Goal: Transaction & Acquisition: Obtain resource

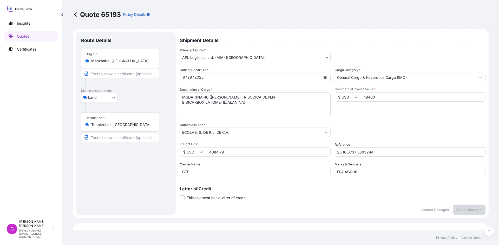
select select "Land"
select select "31870"
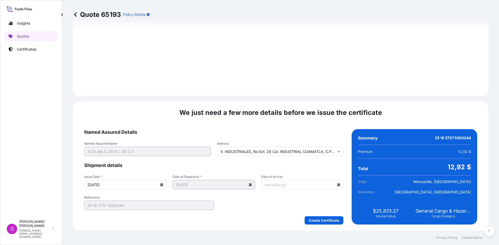
scroll to position [620, 0]
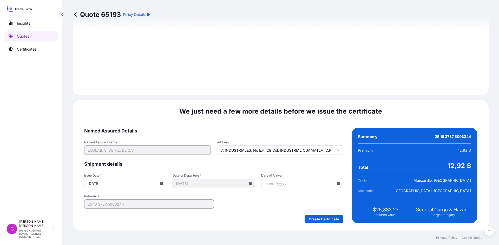
click at [337, 185] on icon at bounding box center [338, 183] width 3 height 3
click at [320, 158] on button "30" at bounding box center [315, 154] width 8 height 8
type input "[DATE]"
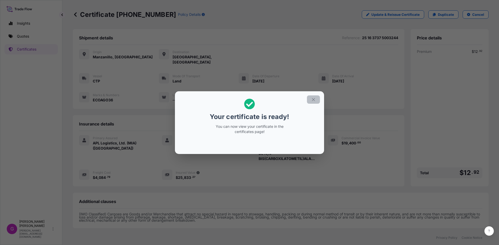
click at [315, 99] on icon "button" at bounding box center [313, 99] width 5 height 5
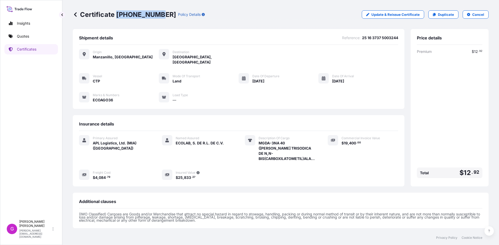
drag, startPoint x: 156, startPoint y: 12, endPoint x: 117, endPoint y: 14, distance: 39.5
click at [117, 14] on p "Certificate [PHONE_NUMBER]" at bounding box center [124, 14] width 103 height 8
copy p "[PHONE_NUMBER]"
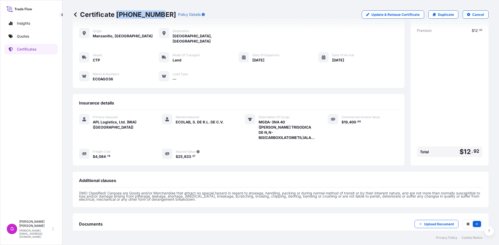
scroll to position [42, 0]
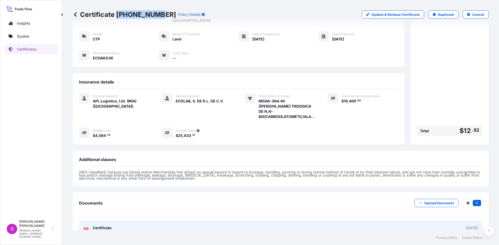
click at [112, 222] on link "PDF Certificate [DATE]" at bounding box center [280, 229] width 403 height 14
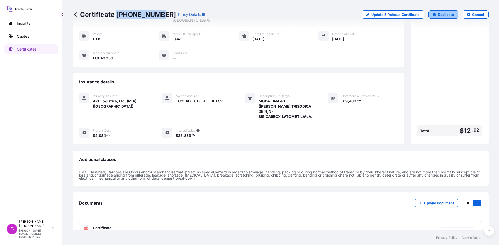
click at [441, 15] on p "Duplicate" at bounding box center [446, 14] width 16 height 5
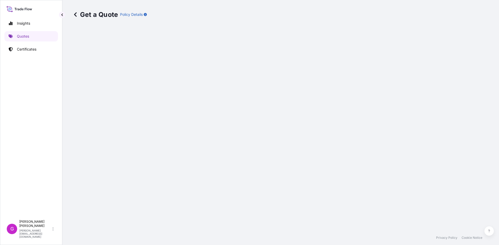
select select "Land"
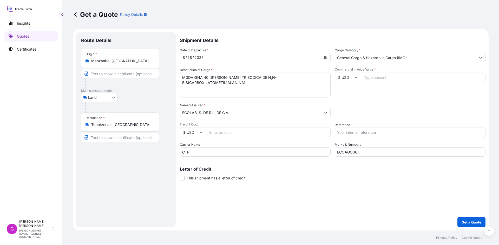
select select "31870"
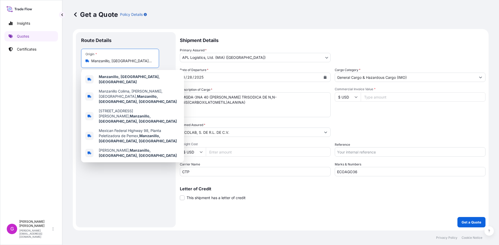
click at [112, 62] on input "Manzanillo, [GEOGRAPHIC_DATA], [GEOGRAPHIC_DATA]" at bounding box center [121, 60] width 61 height 5
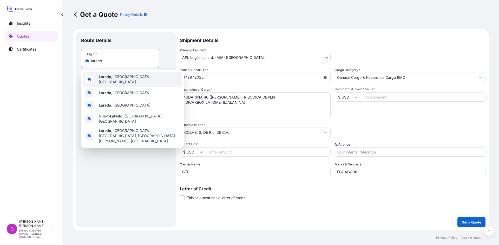
click at [116, 75] on div "[GEOGRAPHIC_DATA] , [GEOGRAPHIC_DATA], [GEOGRAPHIC_DATA]" at bounding box center [132, 79] width 99 height 15
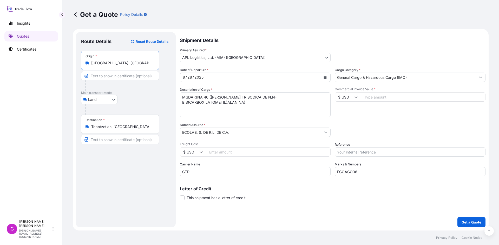
type input "[GEOGRAPHIC_DATA], [GEOGRAPHIC_DATA], [GEOGRAPHIC_DATA]"
click at [118, 130] on div "Destination * Tepotzotlan, [GEOGRAPHIC_DATA], [GEOGRAPHIC_DATA], [GEOGRAPHIC_DA…" at bounding box center [120, 124] width 78 height 19
click at [118, 130] on input "Tepotzotlan, [GEOGRAPHIC_DATA], Méx., [GEOGRAPHIC_DATA]" at bounding box center [121, 126] width 61 height 5
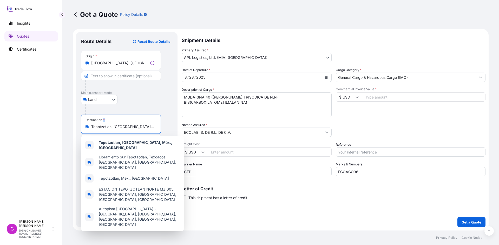
click at [118, 130] on div "Destination * Tepotzotlan, [GEOGRAPHIC_DATA], [GEOGRAPHIC_DATA], [GEOGRAPHIC_DA…" at bounding box center [121, 124] width 80 height 19
click at [118, 130] on input "Tepotzotlan, [GEOGRAPHIC_DATA], Méx., [GEOGRAPHIC_DATA]" at bounding box center [122, 126] width 63 height 5
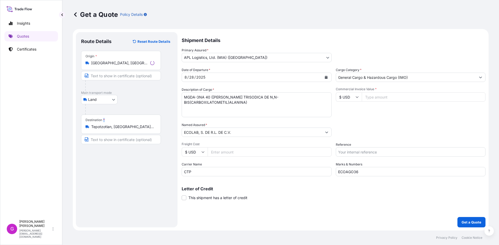
click at [118, 130] on div "Destination * Tepotzotlan, [GEOGRAPHIC_DATA], [GEOGRAPHIC_DATA], [GEOGRAPHIC_DA…" at bounding box center [121, 124] width 80 height 19
click at [118, 130] on input "Tepotzotlan, [GEOGRAPHIC_DATA], Méx., [GEOGRAPHIC_DATA]" at bounding box center [122, 126] width 63 height 5
click at [118, 130] on div "Destination * Tepotzotlan, [GEOGRAPHIC_DATA], [GEOGRAPHIC_DATA], [GEOGRAPHIC_DA…" at bounding box center [120, 124] width 78 height 19
click at [118, 130] on input "Tepotzotlan, [GEOGRAPHIC_DATA], Méx., [GEOGRAPHIC_DATA]" at bounding box center [121, 126] width 61 height 5
click at [115, 128] on input "Tepotzotlan, [GEOGRAPHIC_DATA], Méx., [GEOGRAPHIC_DATA]" at bounding box center [121, 126] width 61 height 5
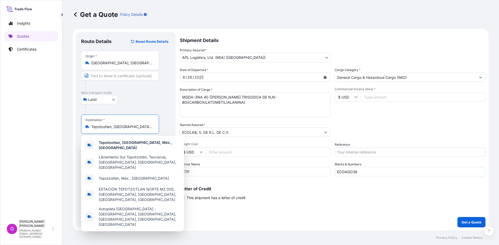
click at [115, 128] on input "Tepotzotlan, [GEOGRAPHIC_DATA], Méx., [GEOGRAPHIC_DATA]" at bounding box center [121, 126] width 61 height 5
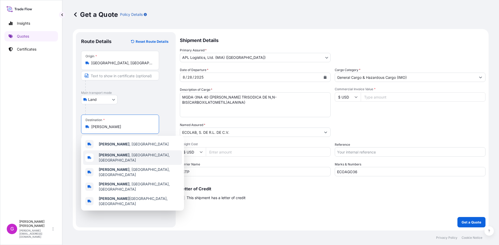
click at [129, 157] on span "[PERSON_NAME] , [GEOGRAPHIC_DATA], [GEOGRAPHIC_DATA]" at bounding box center [139, 158] width 81 height 10
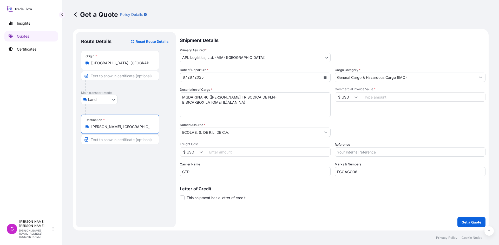
type input "[PERSON_NAME], [GEOGRAPHIC_DATA], [GEOGRAPHIC_DATA]"
click at [324, 78] on icon "Calendar" at bounding box center [325, 77] width 3 height 3
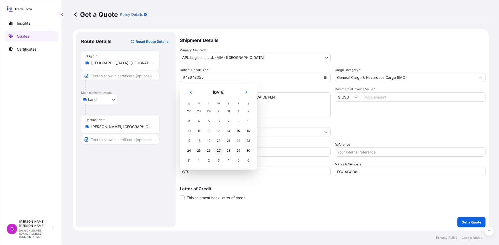
click at [218, 152] on div "27" at bounding box center [218, 150] width 9 height 9
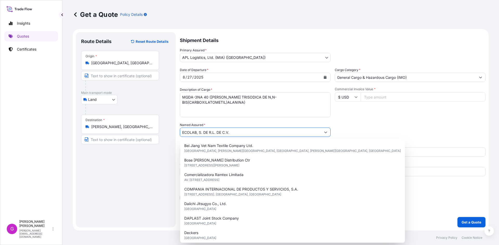
click at [233, 134] on input "ECOLAB, S. DE R.L. DE C.V." at bounding box center [250, 132] width 141 height 9
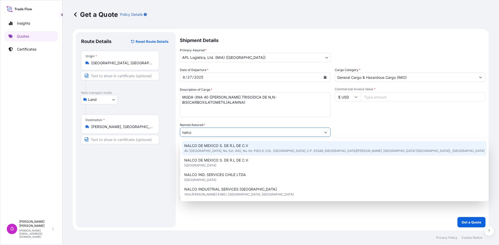
click at [232, 146] on span "NALCO DE MEXICO S. DE R.L DE C.V" at bounding box center [216, 145] width 64 height 5
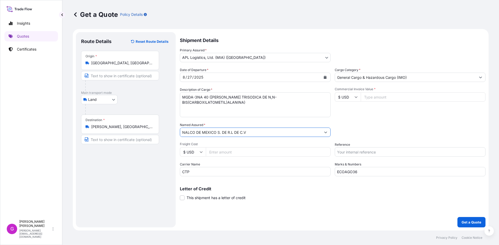
type input "NALCO DE MEXICO S. DE R.L DE C.V"
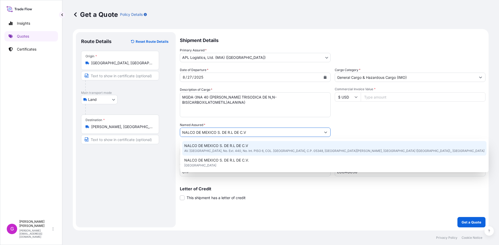
click at [238, 152] on div "NALCO DE MEXICO S. DE [PERSON_NAME] DE C.V AV. [GEOGRAPHIC_DATA], No. Ext. 440,…" at bounding box center [334, 148] width 304 height 15
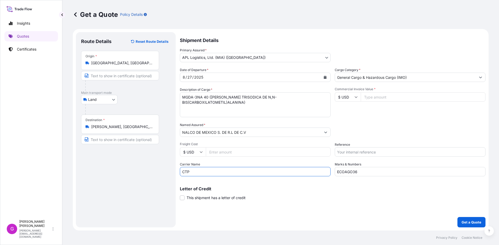
drag, startPoint x: 205, startPoint y: 171, endPoint x: 152, endPoint y: 167, distance: 52.6
click at [152, 167] on form "Route Details Reset Route Details Place of loading Road / [GEOGRAPHIC_DATA] / I…" at bounding box center [281, 130] width 416 height 202
type input "TJA"
drag, startPoint x: 365, startPoint y: 171, endPoint x: 310, endPoint y: 168, distance: 55.7
click at [310, 168] on div "Date of Departure * [DATE] Cargo Category * General Cargo & Hazardous Cargo (IM…" at bounding box center [332, 122] width 305 height 109
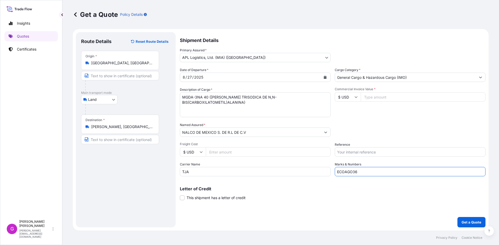
paste input "8"
type input "ECOAGO38"
click at [394, 96] on input "Commercial Invoice Value *" at bounding box center [423, 96] width 125 height 9
paste input "127809.28"
type input "127809.28"
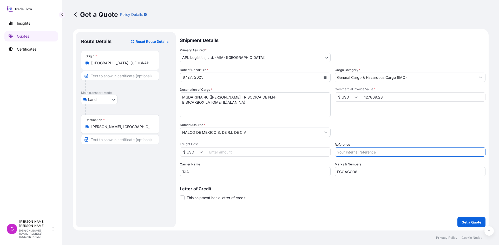
click at [377, 153] on input "Reference" at bounding box center [410, 152] width 151 height 9
paste input "25 80 3800 5003830"
type input "25 80 3800 5003830"
click at [224, 151] on input "Freight Cost" at bounding box center [268, 152] width 125 height 9
paste input "2268.63"
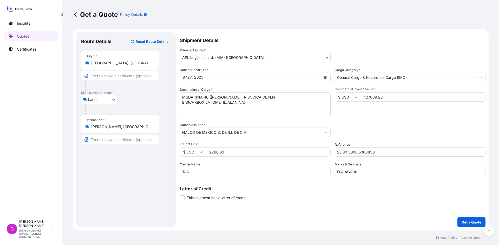
type input "2268.63"
drag, startPoint x: 234, startPoint y: 107, endPoint x: 168, endPoint y: 92, distance: 67.9
click at [168, 92] on form "Route Details Reset Route Details Place of loading Road / [GEOGRAPHIC_DATA] / I…" at bounding box center [281, 130] width 416 height 202
paste textarea "TOTE DE PLASTICO REFORZADO CON METAL"
paste textarea "AGENTE DE SUPERFICIE"
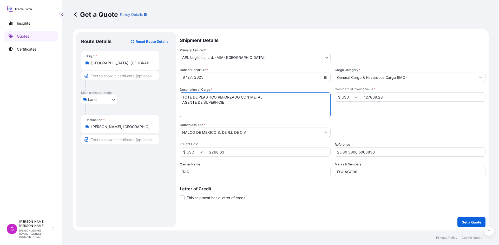
paste textarea "PREPARACIONES AGLUTINANTES"
paste textarea "MEZCLA A BASE DE AMINAS [DEMOGRAPHIC_DATA]"
paste textarea "REACTIVOS"
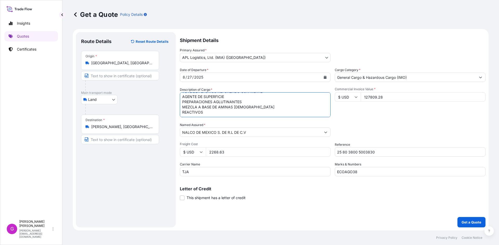
paste textarea "PLACA METALICA"
paste textarea "DERIVADOS SULFONADOS"
paste textarea "ARTICULOS [PERSON_NAME] PARA USO EN LABORATORIO"
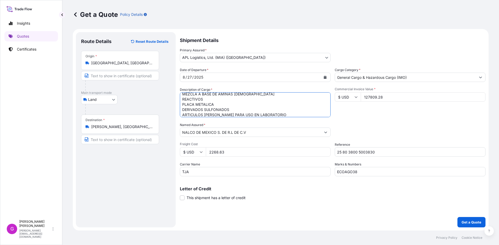
scroll to position [24, 0]
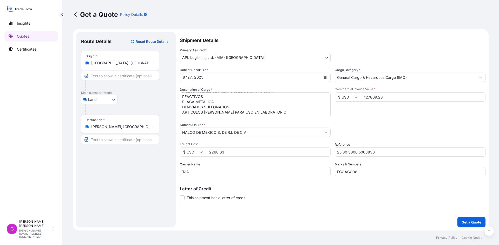
click at [277, 112] on textarea "MGDA-3NA 40 ([PERSON_NAME] TRISODICA DE N,N-BIS(CARBOXILATOMETIL)ALANINA)" at bounding box center [255, 104] width 151 height 25
paste textarea "PAPEL FILTRO"
type textarea "TOTE DE PLASTICO REFORZADO CON METAL AGENTE DE SUPERFICIE PREPARACIONES AGLUTIN…"
click at [375, 96] on input "127809.28" at bounding box center [423, 96] width 125 height 9
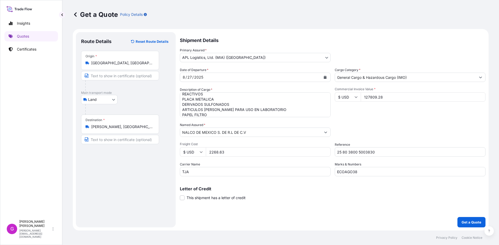
click at [219, 150] on input "2268.63" at bounding box center [268, 152] width 125 height 9
click at [470, 218] on button "Get a Quote" at bounding box center [471, 222] width 28 height 10
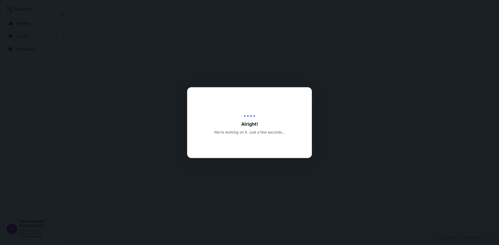
select select "Land"
select select "31870"
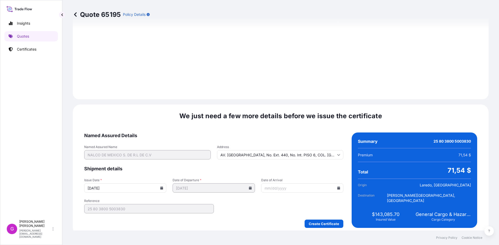
scroll to position [620, 0]
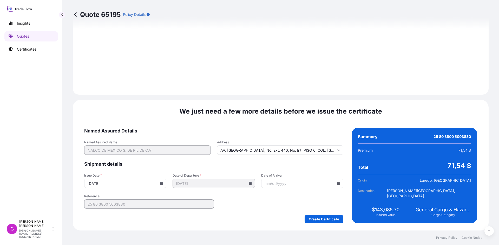
click at [335, 185] on input "Date of Arrival" at bounding box center [302, 183] width 82 height 9
click at [337, 182] on icon at bounding box center [338, 183] width 3 height 3
click at [309, 157] on button "29" at bounding box center [305, 154] width 8 height 8
type input "[DATE]"
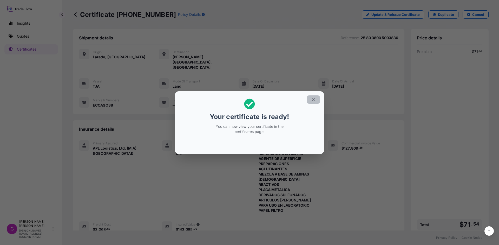
click at [315, 98] on icon "button" at bounding box center [313, 99] width 5 height 5
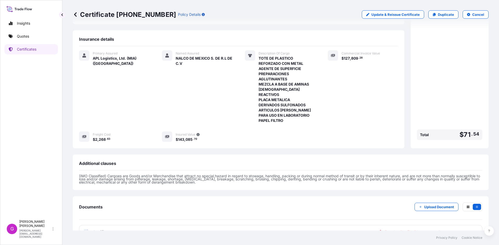
scroll to position [94, 0]
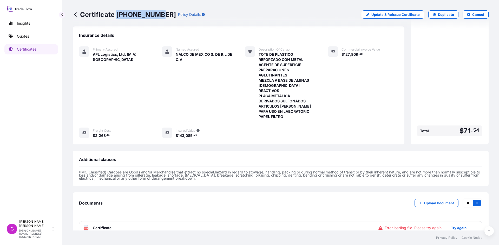
drag, startPoint x: 156, startPoint y: 14, endPoint x: 118, endPoint y: 17, distance: 38.8
click at [118, 17] on p "Certificate [PHONE_NUMBER]" at bounding box center [124, 14] width 103 height 8
copy p "[PHONE_NUMBER]"
click at [457, 226] on p "Try again." at bounding box center [459, 228] width 17 height 5
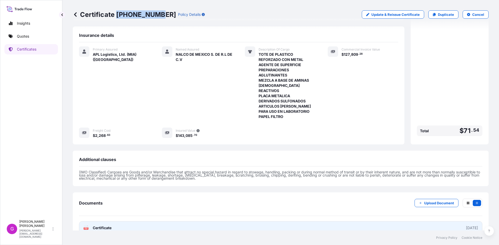
click at [128, 222] on link "PDF Certificate [DATE]" at bounding box center [280, 229] width 403 height 14
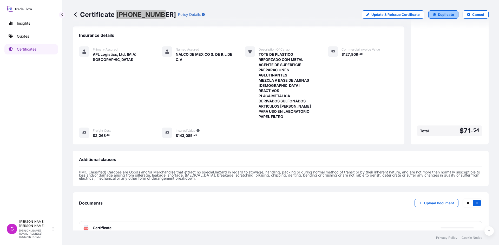
click at [438, 11] on link "Duplicate" at bounding box center [443, 14] width 30 height 8
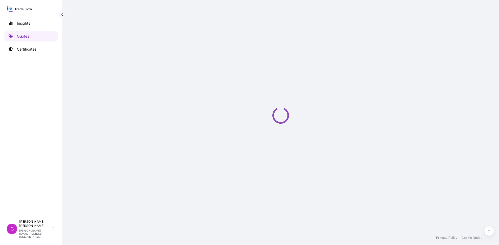
select select "Land"
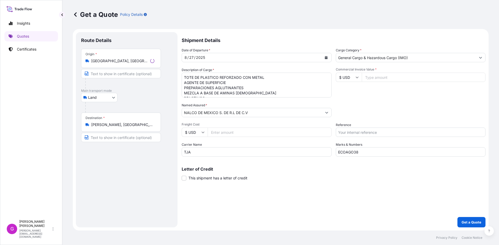
select select "31870"
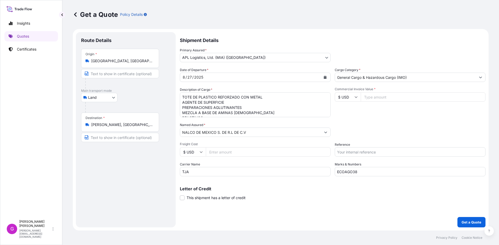
click at [187, 171] on input "TJA" at bounding box center [255, 171] width 151 height 9
type input "XPRESS"
click at [367, 154] on input "Reference" at bounding box center [410, 152] width 151 height 9
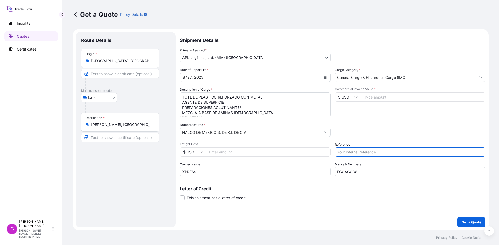
click at [353, 171] on input "ECOAGO38" at bounding box center [410, 171] width 151 height 9
paste input "9"
type input "ECOAGO39"
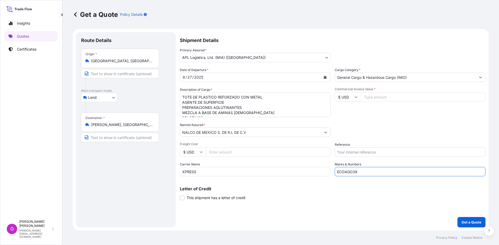
click at [383, 94] on input "Commercial Invoice Value *" at bounding box center [423, 96] width 125 height 9
paste input "134347.46"
type input "134347.46"
click at [236, 152] on input "Freight Cost" at bounding box center [268, 152] width 125 height 9
paste input "1804.06"
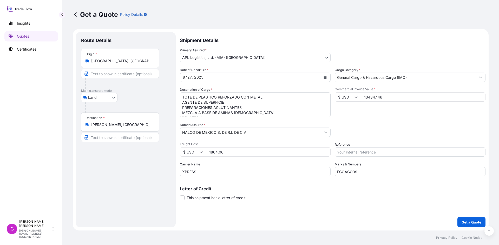
type input "1804.06"
drag, startPoint x: 184, startPoint y: 95, endPoint x: 458, endPoint y: 182, distance: 288.3
click at [458, 182] on div "Shipment Details Primary Assured * APL Logistics, Ltd. (MIA) ([GEOGRAPHIC_DATA]…" at bounding box center [332, 130] width 305 height 196
click at [362, 150] on input "Reference" at bounding box center [410, 152] width 151 height 9
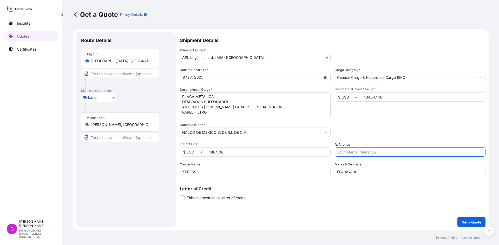
paste input "25 24 3737 5009800"
type input "25 24 3737 5009800"
drag, startPoint x: 210, startPoint y: 110, endPoint x: 128, endPoint y: 58, distance: 97.5
click at [128, 58] on form "Route Details Place of loading Road / [GEOGRAPHIC_DATA] / Inland Origin * [GEOG…" at bounding box center [281, 130] width 416 height 202
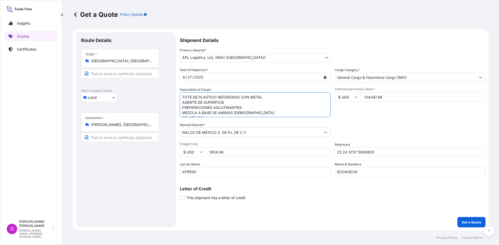
paste textarea
paste textarea "POLIMERO ACRILICO"
paste textarea "PREPARACIONES AGLUTINANTES"
type textarea "TOTE DE PLASTICO REFORZADO CON METAL POLIMERO ACRILICO PREPARACIONES AGLUTINANT…"
click at [375, 98] on input "134347.46" at bounding box center [423, 96] width 125 height 9
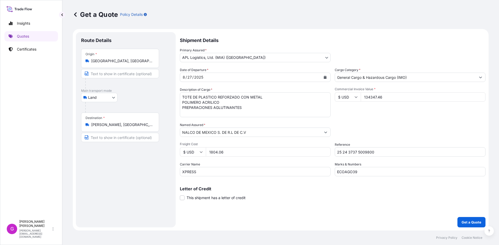
click at [375, 98] on input "134347.46" at bounding box center [423, 96] width 125 height 9
click at [217, 153] on input "1804.06" at bounding box center [268, 152] width 125 height 9
click at [472, 222] on p "Get a Quote" at bounding box center [471, 222] width 20 height 5
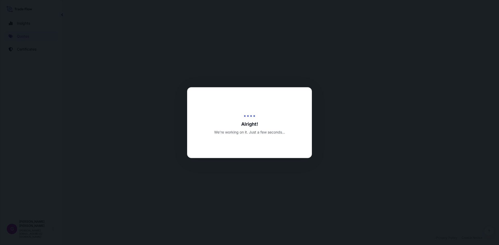
select select "Land"
select select "31870"
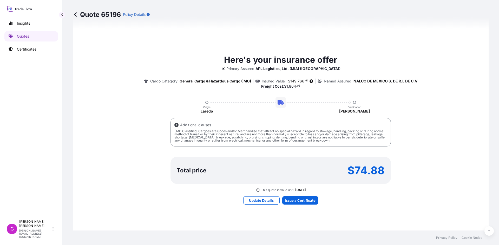
scroll to position [348, 0]
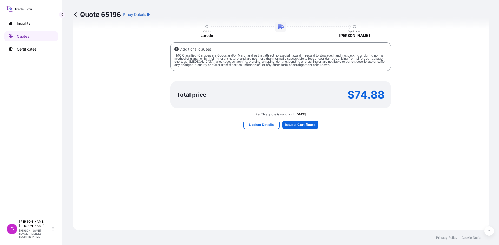
click at [305, 120] on div "Here's your insurance offer Primary Assured APL Logistics, Ltd. (MIA) (Miami) C…" at bounding box center [280, 53] width 401 height 341
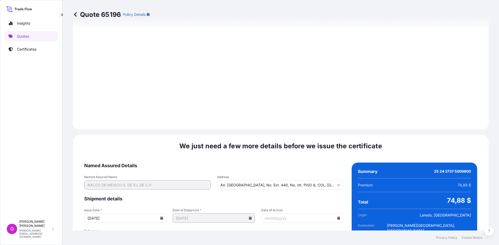
scroll to position [620, 0]
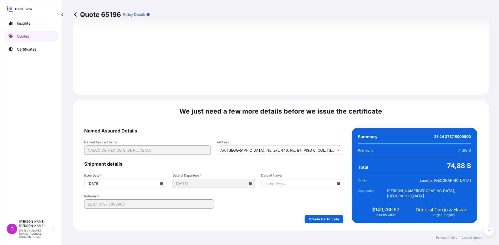
click at [337, 183] on icon at bounding box center [338, 183] width 3 height 3
click at [309, 158] on button "29" at bounding box center [305, 154] width 8 height 8
type input "[DATE]"
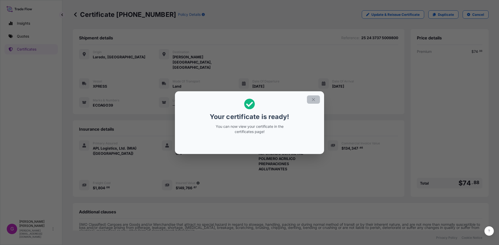
click at [312, 100] on icon "button" at bounding box center [313, 99] width 5 height 5
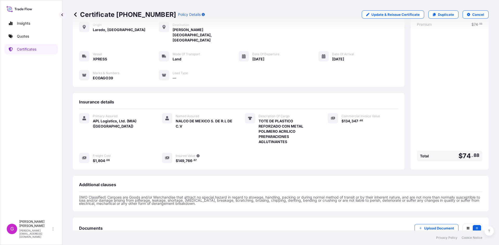
scroll to position [52, 0]
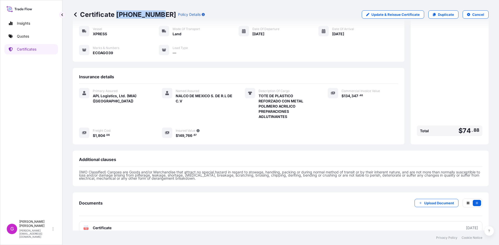
drag, startPoint x: 157, startPoint y: 13, endPoint x: 117, endPoint y: 13, distance: 39.7
click at [117, 13] on p "Certificate [PHONE_NUMBER]" at bounding box center [124, 14] width 103 height 8
copy p "[PHONE_NUMBER]"
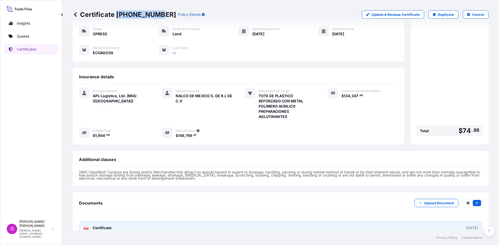
click at [130, 222] on link "PDF Certificate [DATE]" at bounding box center [280, 229] width 403 height 14
